Goal: Communication & Community: Answer question/provide support

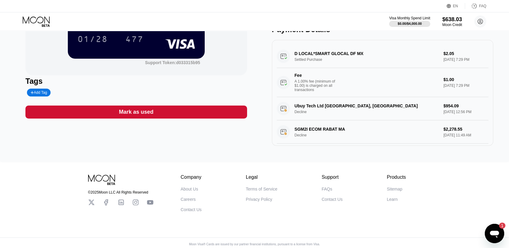
scroll to position [49, 0]
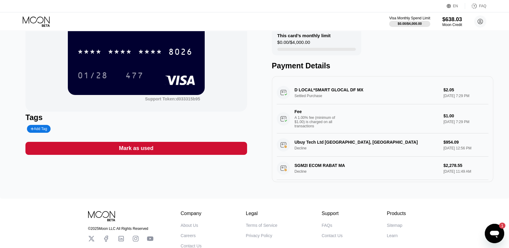
click at [496, 233] on icon "Open messaging window, 1 unread message" at bounding box center [494, 234] width 9 height 7
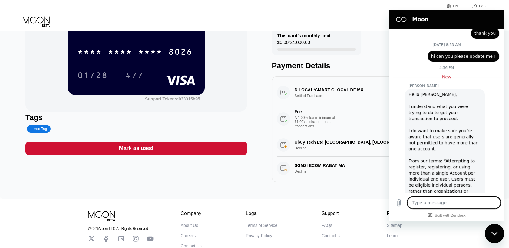
scroll to position [2634, 0]
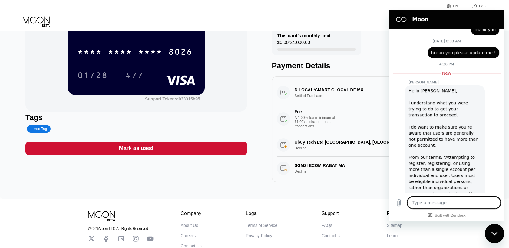
click at [438, 206] on textarea at bounding box center [453, 203] width 93 height 12
type textarea "O"
type textarea "x"
type textarea "Oh"
type textarea "x"
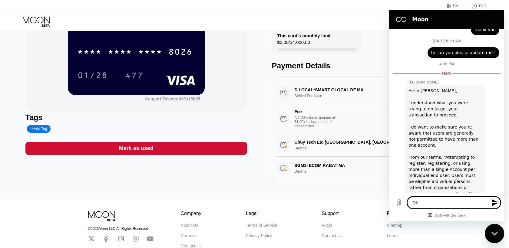
type textarea "Oh"
type textarea "x"
type textarea "Oh i"
type textarea "x"
type textarea "Oh i"
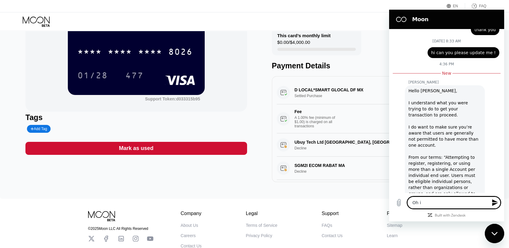
type textarea "x"
type textarea "Oh i d"
type textarea "x"
type textarea "Oh i di"
type textarea "x"
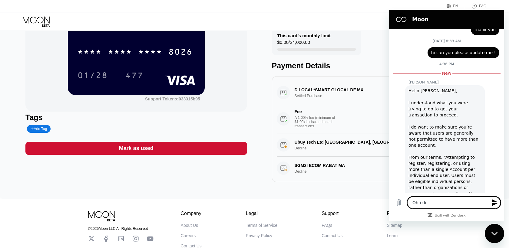
type textarea "Oh i did"
type textarea "x"
type textarea "Oh i didn"
type textarea "x"
type textarea "Oh i didn'"
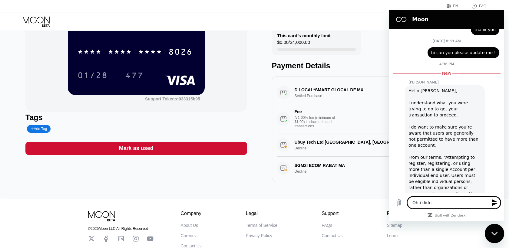
type textarea "x"
type textarea "Oh i didn't"
type textarea "x"
type textarea "Oh i didn't"
type textarea "x"
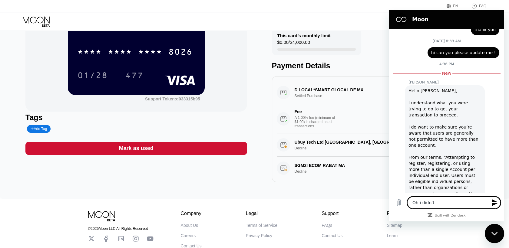
type textarea "Oh i didn't k"
type textarea "x"
type textarea "Oh i didn't kn"
type textarea "x"
type textarea "Oh i didn't kno"
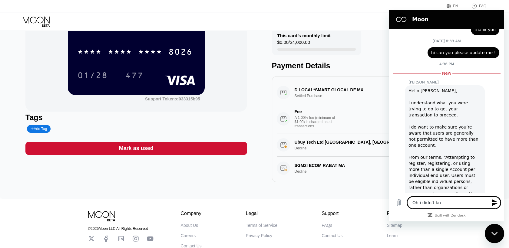
type textarea "x"
type textarea "Oh i didn't know"
type textarea "x"
type textarea "Oh i didn't know"
type textarea "x"
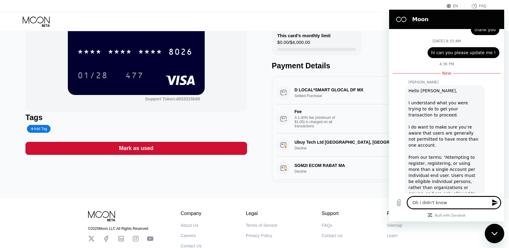
type textarea "Oh i didn't know a"
type textarea "x"
type textarea "Oh i didn't know"
type textarea "x"
type textarea "Oh i didn't know a"
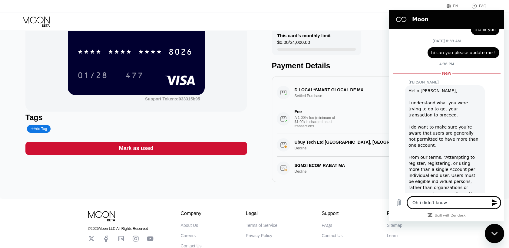
type textarea "x"
type textarea "Oh i didn't know ab"
type textarea "x"
type textarea "Oh i didn't know abo"
type textarea "x"
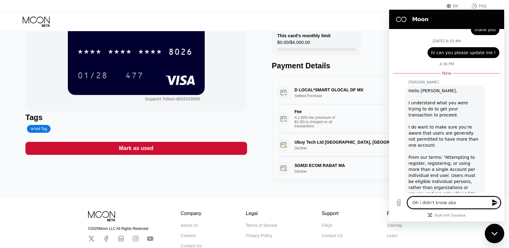
type textarea "Oh i didn't know abou"
type textarea "x"
type textarea "Oh i didn't know about"
type textarea "x"
type textarea "Oh i didn't know about"
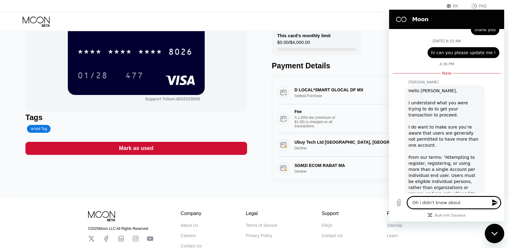
type textarea "x"
type textarea "Oh i didn't know about t"
type textarea "x"
type textarea "Oh i didn't know about th"
type textarea "x"
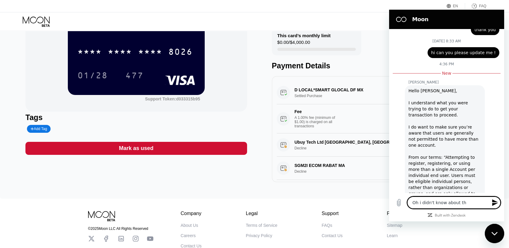
type textarea "Oh i didn't know about thi"
type textarea "x"
type textarea "Oh i didn't know about this"
type textarea "x"
type textarea "Oh i didn't know about this"
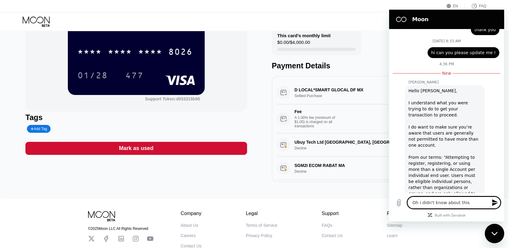
type textarea "x"
type textarea "Oh i didn't know about this b"
type textarea "x"
type textarea "Oh i didn't know about this be"
type textarea "x"
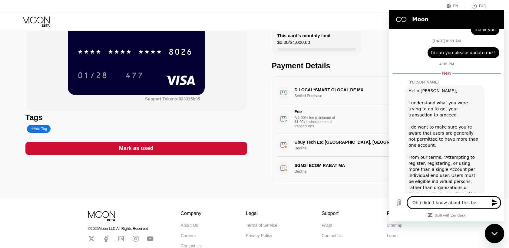
type textarea "Oh i didn't know about this bee"
type textarea "x"
type textarea "Oh i didn't know about this beef"
type textarea "x"
type textarea "Oh i didn't know about this beefo"
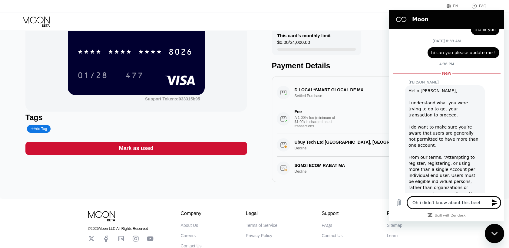
type textarea "x"
type textarea "Oh i didn't know about this beefoe"
type textarea "x"
type textarea "Oh i didn't know about this beefo"
type textarea "x"
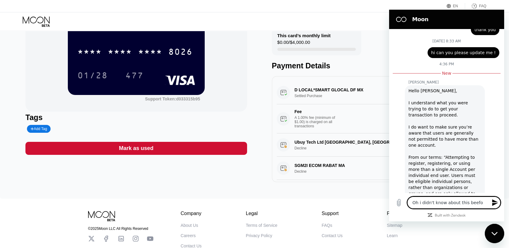
type textarea "Oh i didn't know about this beef"
type textarea "x"
type textarea "Oh i didn't know about this bee"
type textarea "x"
type textarea "Oh i didn't know about this be"
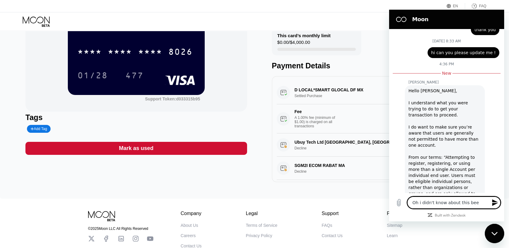
type textarea "x"
type textarea "Oh i didn't know about this bef"
type textarea "x"
type textarea "Oh i didn't know about this befo"
type textarea "x"
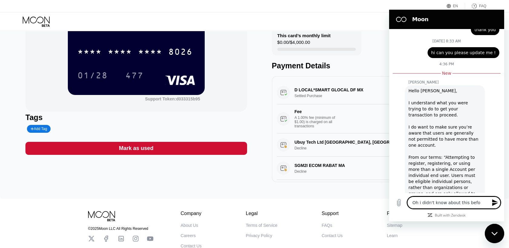
type textarea "Oh i didn't know about this befor"
type textarea "x"
type textarea "Oh i didn't know about this before"
type textarea "x"
type textarea "Oh i didn't know about this before"
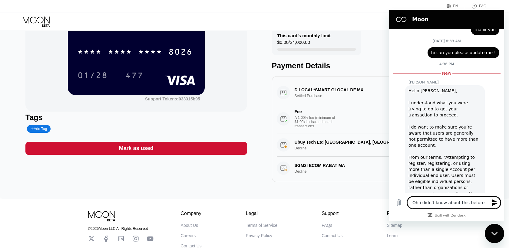
type textarea "x"
type textarea "Oh i didn't know about this before !"
type textarea "x"
type textarea "Oh i didn't know about this before !"
type textarea "x"
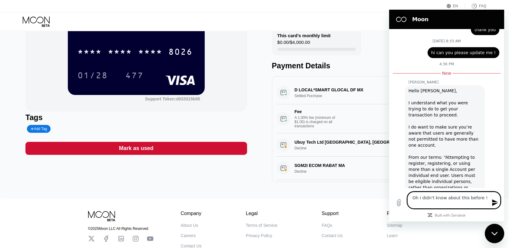
type textarea "Oh i didn't know about this before ! a"
type textarea "x"
type textarea "Oh i didn't know about this before ! an"
type textarea "x"
type textarea "Oh i didn't know about this before ! and"
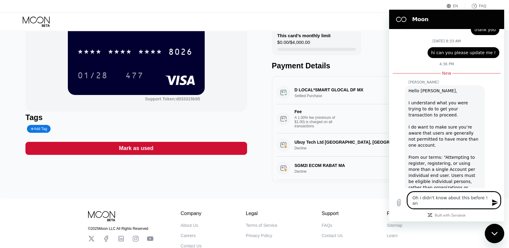
type textarea "x"
type textarea "Oh i didn't know about this before ! and"
type textarea "x"
type textarea "Oh i didn't know about this before ! and i"
type textarea "x"
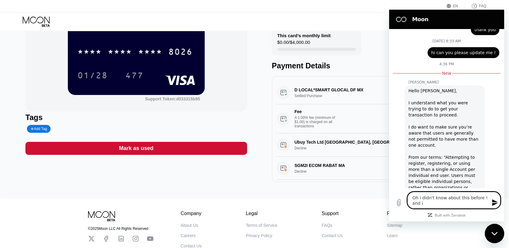
type textarea "Oh i didn't know about this before ! and"
type textarea "x"
type textarea "Oh i didn't know about this before ! and a"
type textarea "x"
type textarea "Oh i didn't know about this before ! and as"
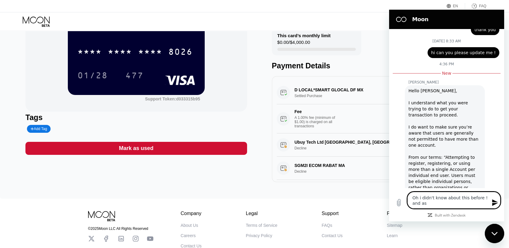
type textarea "x"
type textarea "Oh i didn't know about this before ! and as"
type textarea "x"
type textarea "Oh i didn't know about this before ! and as i"
type textarea "x"
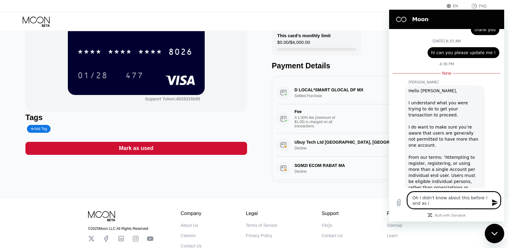
type textarea "Oh i didn't know about this before ! and as i"
type textarea "x"
type textarea "Oh i didn't know about this before ! and as i m"
type textarea "x"
type textarea "Oh i didn't know about this before ! and as i me"
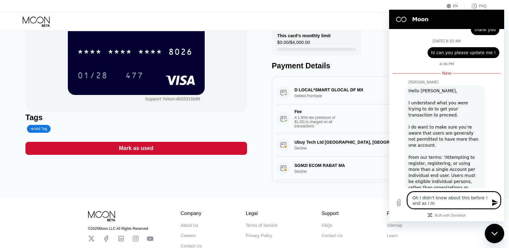
type textarea "x"
type textarea "Oh i didn't know about this before ! and as i men"
type textarea "x"
type textarea "Oh i didn't know about this before ! and as i meni"
type textarea "x"
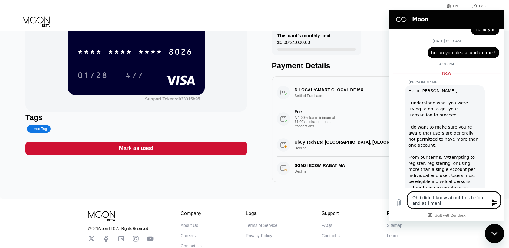
type textarea "Oh i didn't know about this before ! and as i men"
type textarea "x"
type textarea "Oh i didn't know about this before ! and as i ment"
type textarea "x"
type textarea "Oh i didn't know about this before ! and as i menti"
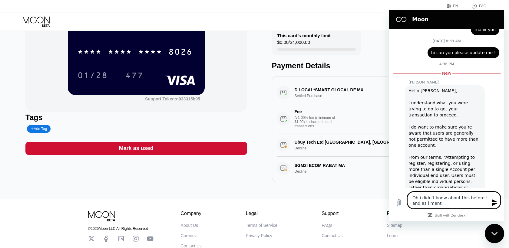
type textarea "x"
type textarea "Oh i didn't know about this before ! and as i mentio"
type textarea "x"
type textarea "Oh i didn't know about this before ! and as i mention"
type textarea "x"
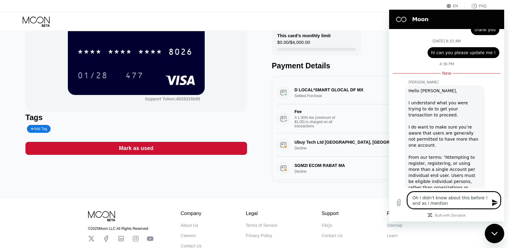
type textarea "Oh i didn't know about this before ! and as i mentione"
type textarea "x"
type textarea "Oh i didn't know about this before ! and as i mentioned"
type textarea "x"
type textarea "Oh i didn't know about this before ! and as i mentioned"
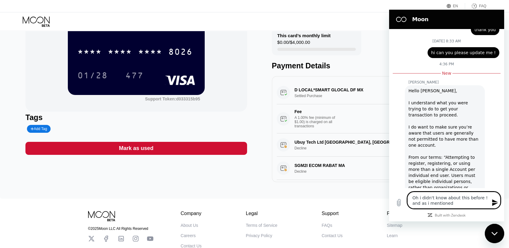
type textarea "x"
type textarea "Oh i didn't know about this before ! and as i mentioned i"
type textarea "x"
type textarea "Oh i didn't know about this before ! and as i mentioned it"
type textarea "x"
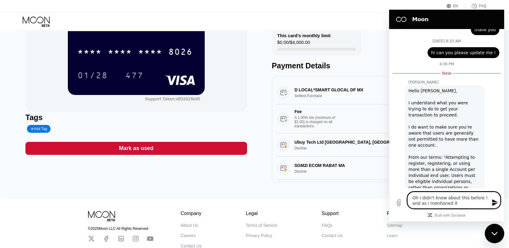
type textarea "Oh i didn't know about this before ! and as i mentioned it"
type textarea "x"
type textarea "Oh i didn't know about this before ! and as i mentioned it w"
type textarea "x"
type textarea "Oh i didn't know about this before ! and as i mentioned it wa"
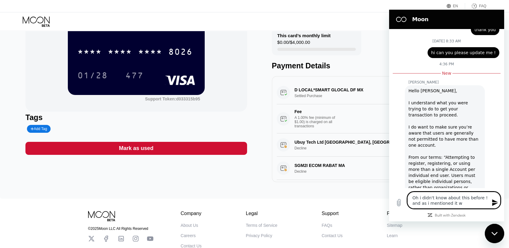
type textarea "x"
type textarea "Oh i didn't know about this before ! and as i mentioned it was"
type textarea "x"
type textarea "Oh i didn't know about this before ! and as i mentioned it was"
type textarea "x"
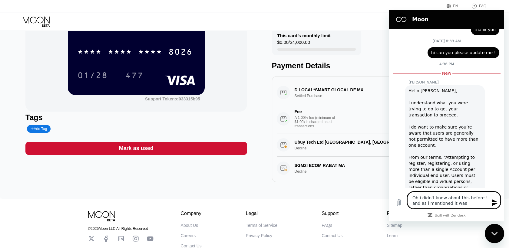
type textarea "Oh i didn't know about this before ! and as i mentioned it was f"
type textarea "x"
type textarea "Oh i didn't know about this before ! and as i mentioned it was fo"
type textarea "x"
type textarea "Oh i didn't know about this before ! and as i mentioned it was for"
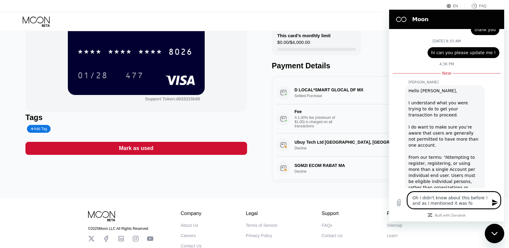
type textarea "x"
type textarea "Oh i didn't know about this before ! and as i mentioned it was for"
type textarea "x"
type textarea "Oh i didn't know about this before ! and as i mentioned it was for t"
type textarea "x"
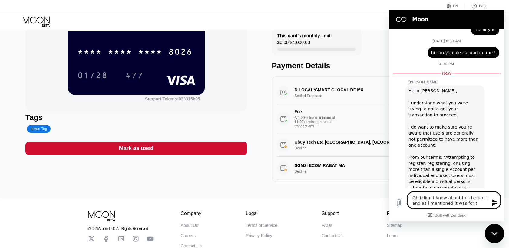
type textarea "Oh i didn't know about this before ! and as i mentioned it was for te"
type textarea "x"
type textarea "Oh i didn't know about this before ! and as i mentioned it was for tes"
type textarea "x"
type textarea "Oh i didn't know about this before ! and as i mentioned it was for test"
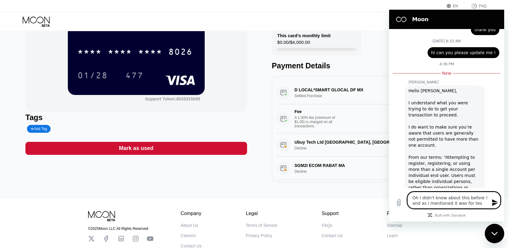
type textarea "x"
type textarea "Oh i didn't know about this before ! and as i mentioned it was for testi"
type textarea "x"
type textarea "Oh i didn't know about this before ! and as i mentioned it was for testin"
type textarea "x"
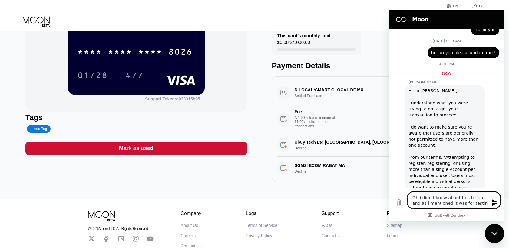
type textarea "Oh i didn't know about this before ! and as i mentioned it was for testing"
type textarea "x"
type textarea "Oh i didn't know about this before ! and as i mentioned it was for testing"
type textarea "x"
type textarea "Oh i didn't know about this before ! and as i mentioned it was for testing o"
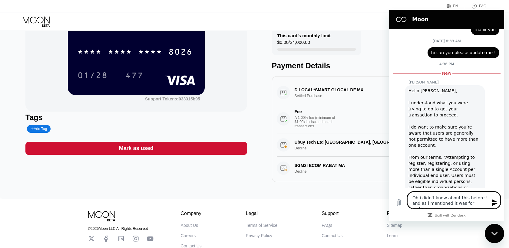
type textarea "x"
type textarea "Oh i didn't know about this before ! and as i mentioned it was for testing on"
type textarea "x"
type textarea "Oh i didn't know about this before ! and as i mentioned it was for testing onl"
type textarea "x"
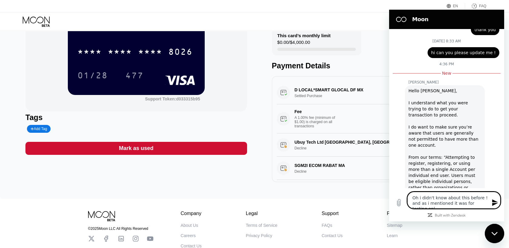
type textarea "Oh i didn't know about this before ! and as i mentioned it was for testing only"
type textarea "x"
type textarea "Oh i didn't know about this before ! and as i mentioned it was for testing only"
type textarea "x"
type textarea "Oh i didn't know about this before ! and as i mentioned it was for testing only…"
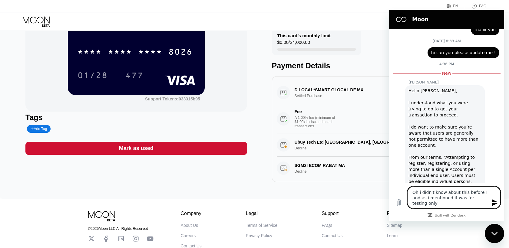
type textarea "x"
type textarea "Oh i didn't know about this before ! and as i mentioned it was for testing only…"
type textarea "x"
type textarea "Oh i didn't know about this before ! and as i mentioned it was for testing only…"
type textarea "x"
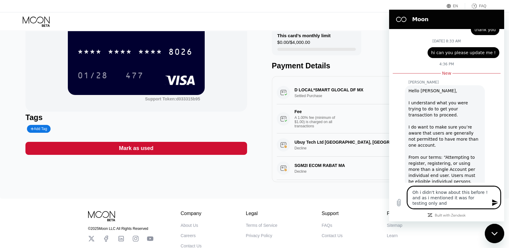
type textarea "Oh i didn't know about this before ! and as i mentioned it was for testing only…"
type textarea "x"
type textarea "Oh i didn't know about this before ! and as i mentioned it was for testing only…"
type textarea "x"
type textarea "Oh i didn't know about this before ! and as i mentioned it was for testing only…"
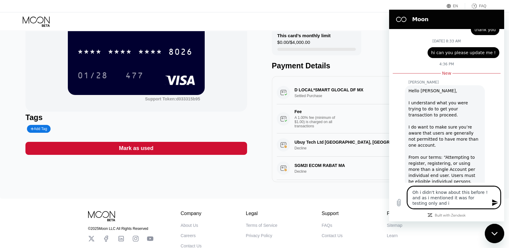
type textarea "x"
click at [485, 206] on textarea "Oh i didn't know about this before ! and as i mentioned it was for testing only…" at bounding box center [453, 195] width 93 height 28
click at [484, 185] on textarea "Oh i didn't know about this before ! and as i mentioned it was for testing only…" at bounding box center [453, 192] width 93 height 33
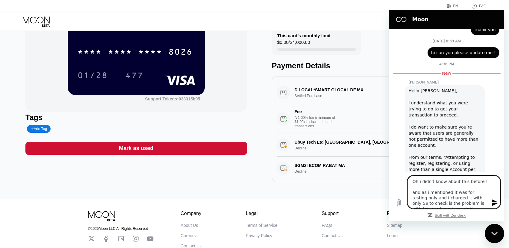
scroll to position [6, 0]
drag, startPoint x: 455, startPoint y: 198, endPoint x: 447, endPoint y: 216, distance: 19.5
click at [447, 216] on div "[DATE] 12:40 PM Moon - [DOMAIN_NAME] Moon - [DOMAIN_NAME] says: Hey there! Welc…" at bounding box center [446, 125] width 115 height 193
click at [452, 208] on textarea "Oh i didn't know about this before ! and as i mentioned it was for testing only…" at bounding box center [453, 192] width 93 height 33
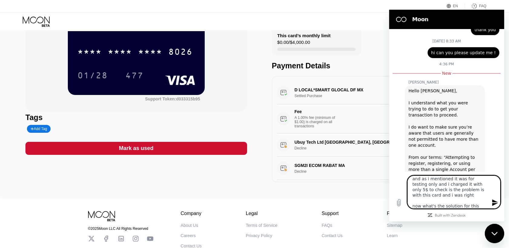
click at [465, 160] on div "Hello [PERSON_NAME], I understand what you were trying to do to get your transa…" at bounding box center [445, 166] width 73 height 157
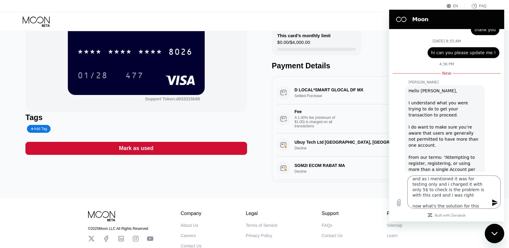
scroll to position [2647, 0]
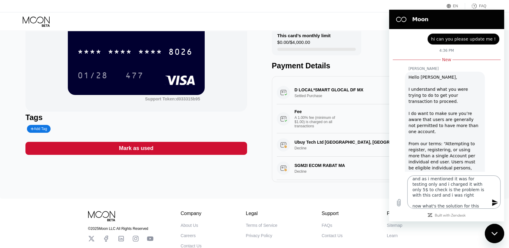
click at [474, 204] on textarea "Oh i didn't know about this before ! and as i mentioned it was for testing only…" at bounding box center [453, 192] width 93 height 33
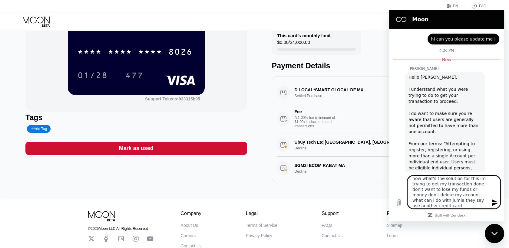
scroll to position [2655, 0]
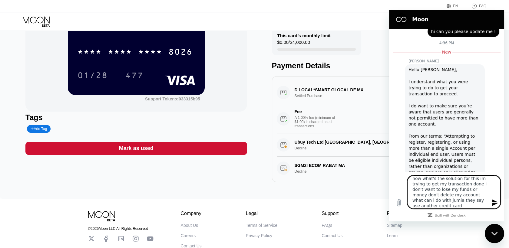
paste textarea "Hello — I wasn’t aware of this earlier. As I mentioned, the charge was for test…"
drag, startPoint x: 475, startPoint y: 207, endPoint x: 465, endPoint y: 197, distance: 13.7
click at [465, 197] on textarea "Hello — I wasn’t aware of this earlier. As I mentioned, the charge was for test…" at bounding box center [453, 192] width 93 height 33
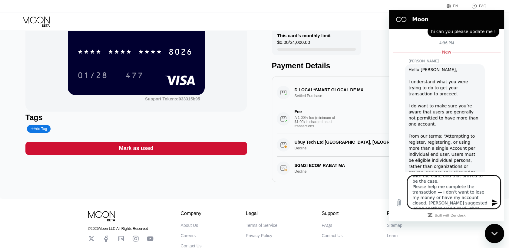
drag, startPoint x: 418, startPoint y: 187, endPoint x: 458, endPoint y: 194, distance: 40.9
click at [458, 194] on textarea "Hello — I wasn’t aware of this earlier. As I mentioned, the charge was for test…" at bounding box center [453, 192] width 93 height 33
click at [463, 179] on textarea "Hello — I wasn’t aware of this earlier. As I mentioned, the charge was for test…" at bounding box center [453, 192] width 93 height 33
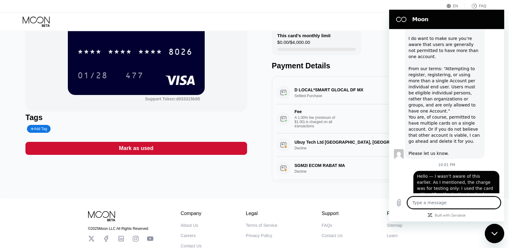
scroll to position [2723, 0]
click at [499, 237] on div "Close messaging window" at bounding box center [494, 234] width 18 height 18
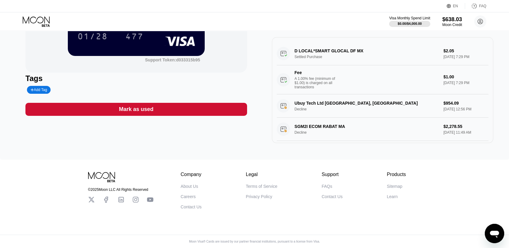
scroll to position [0, 0]
